Goal: Check status

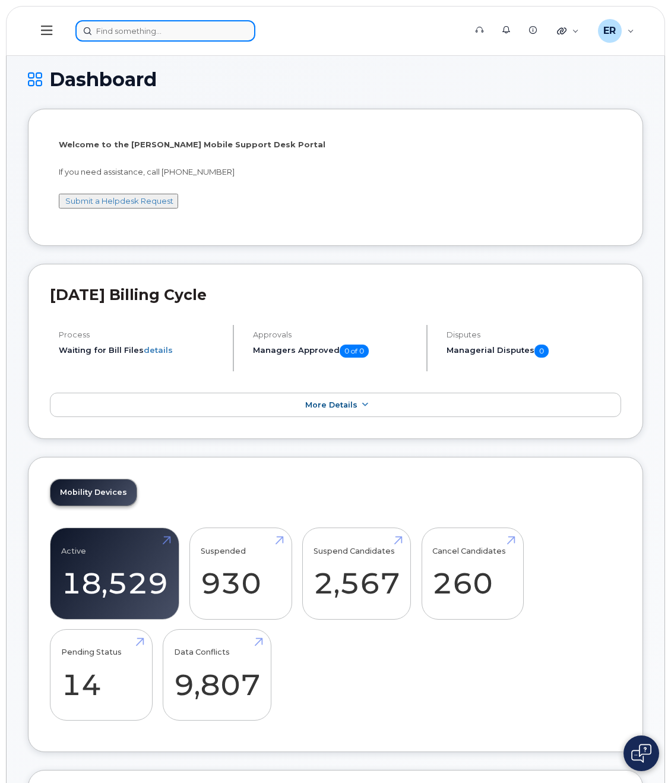
click at [127, 31] on input at bounding box center [165, 30] width 180 height 21
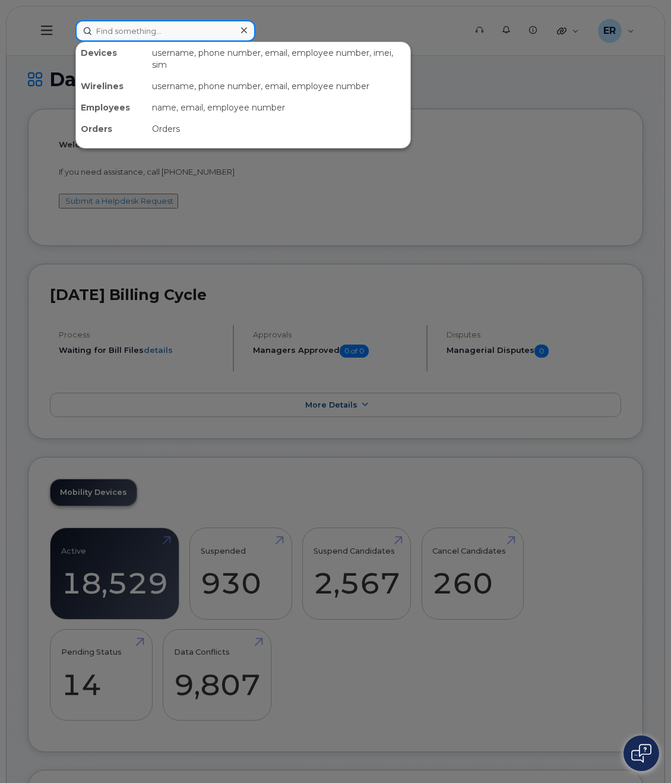
paste input "5516978653"
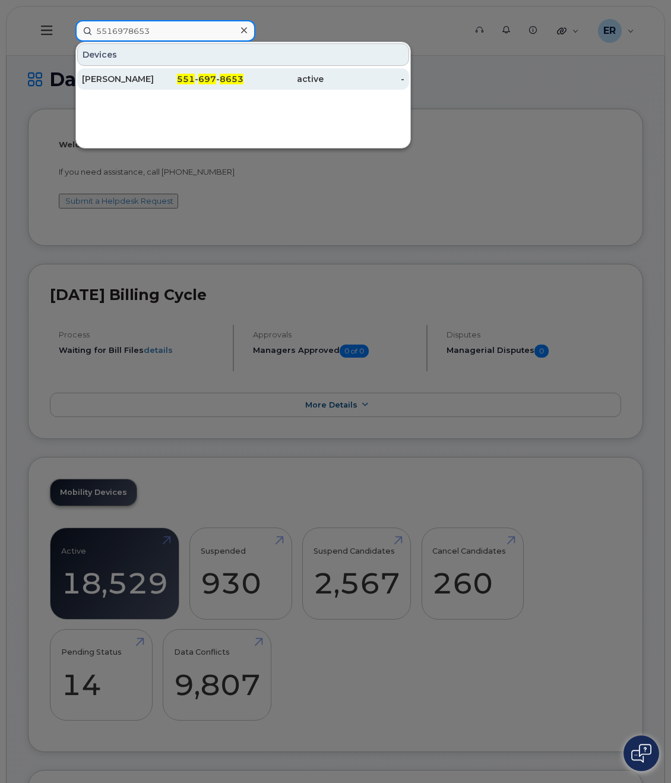
type input "5516978653"
click at [203, 79] on span "697" at bounding box center [207, 79] width 18 height 11
